Goal: Navigation & Orientation: Go to known website

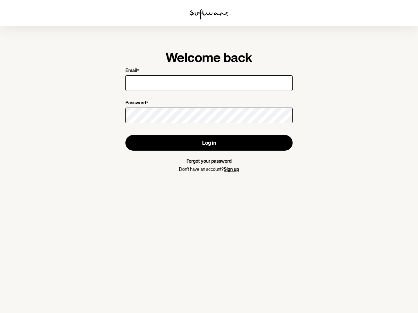
click at [209, 14] on img at bounding box center [208, 14] width 39 height 10
